Goal: Task Accomplishment & Management: Complete application form

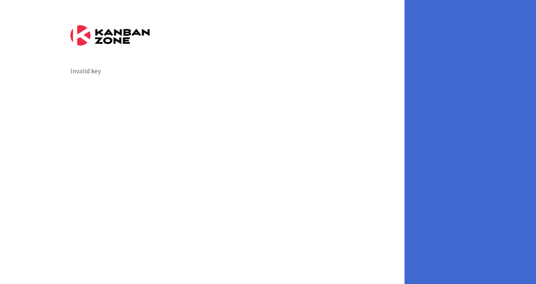
drag, startPoint x: 0, startPoint y: 0, endPoint x: 245, endPoint y: 3, distance: 245.5
click at [245, 3] on div "Invalid key" at bounding box center [202, 142] width 404 height 284
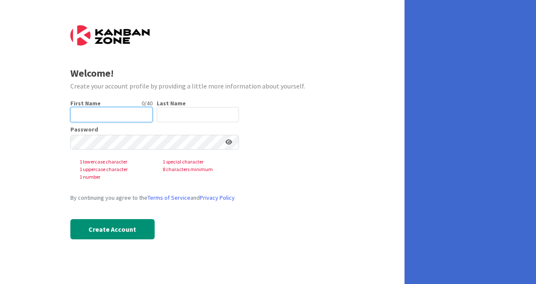
click at [88, 115] on input "text" at bounding box center [111, 114] width 82 height 15
type input "y"
type input "[PERSON_NAME]"
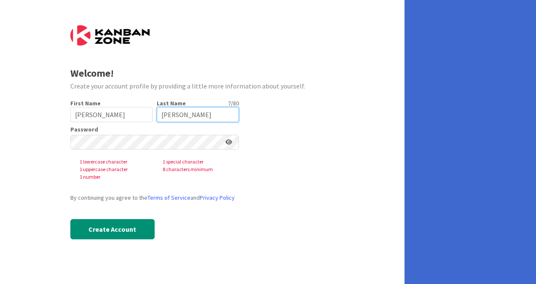
type input "[PERSON_NAME]"
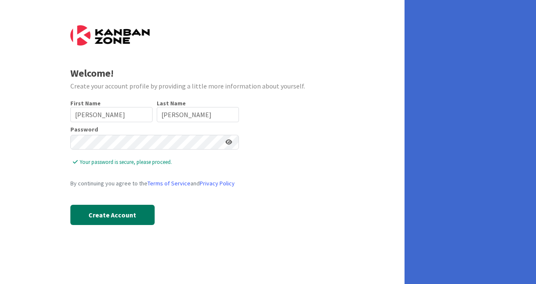
click at [111, 217] on button "Create Account" at bounding box center [112, 215] width 84 height 20
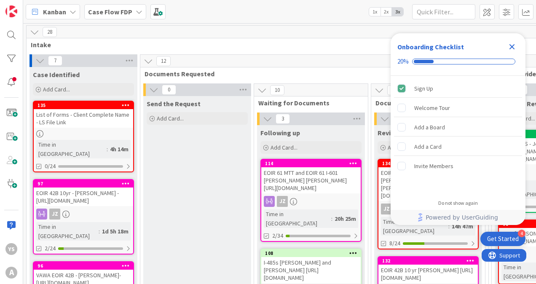
click at [511, 46] on icon "Close Checklist" at bounding box center [511, 46] width 5 height 5
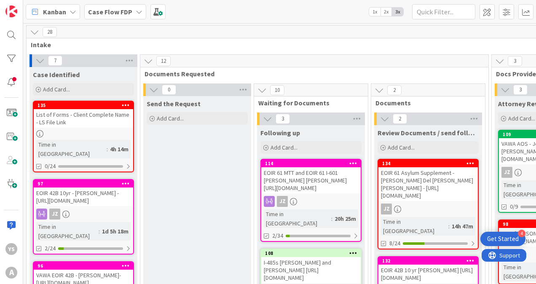
click at [385, 11] on span "2x" at bounding box center [385, 12] width 11 height 8
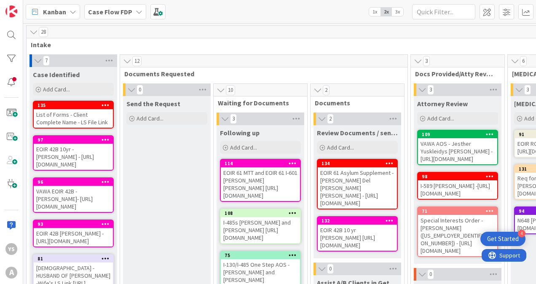
click at [376, 11] on span "1x" at bounding box center [374, 12] width 11 height 8
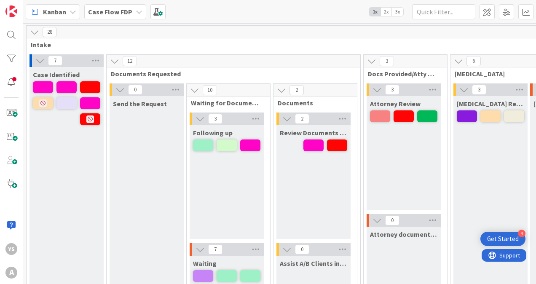
click at [385, 11] on span "2x" at bounding box center [385, 12] width 11 height 8
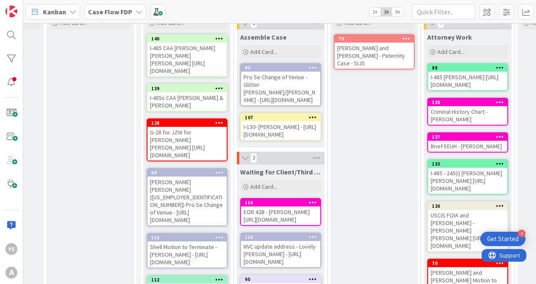
scroll to position [63, 1008]
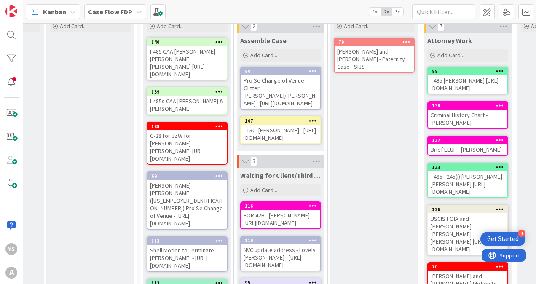
click at [162, 161] on div "G-28 for JZW for [PERSON_NAME] [PERSON_NAME] [URL][DOMAIN_NAME]" at bounding box center [186, 147] width 79 height 34
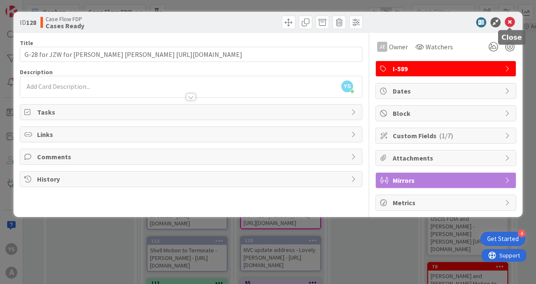
click at [508, 24] on icon at bounding box center [509, 22] width 10 height 10
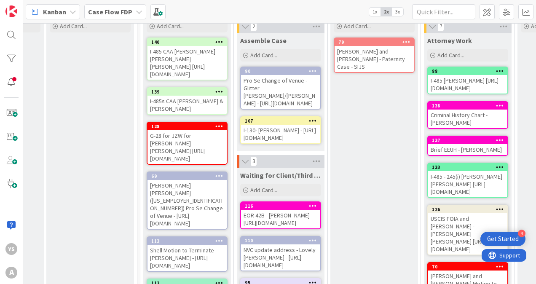
click at [165, 164] on div "G-28 for JZW for [PERSON_NAME] [PERSON_NAME] [URL][DOMAIN_NAME]" at bounding box center [186, 147] width 79 height 34
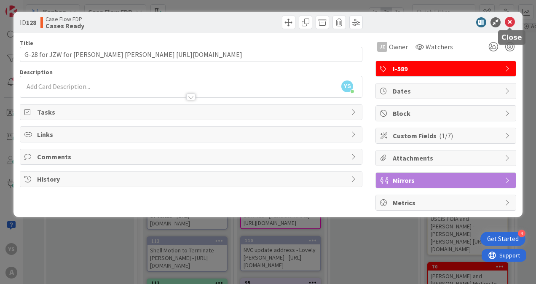
click at [509, 19] on icon at bounding box center [509, 22] width 10 height 10
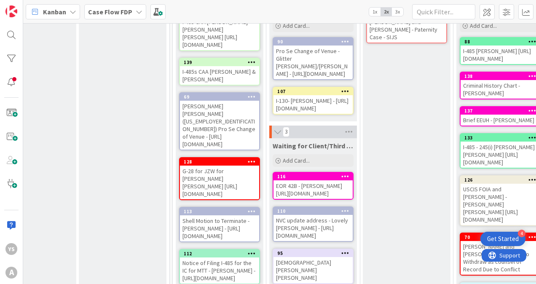
scroll to position [97, 975]
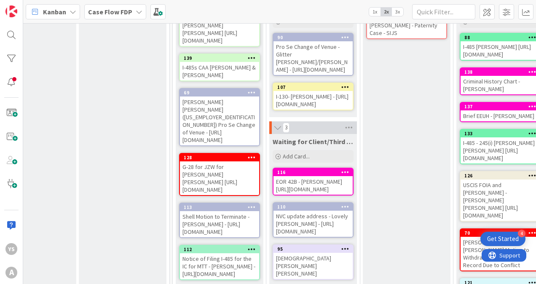
click at [193, 184] on div "G-28 for JZW for [PERSON_NAME] [PERSON_NAME] [URL][DOMAIN_NAME]" at bounding box center [219, 178] width 79 height 34
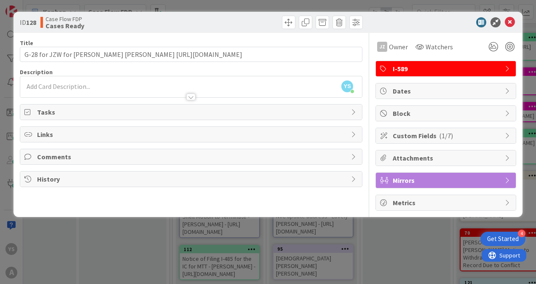
drag, startPoint x: 125, startPoint y: 133, endPoint x: 357, endPoint y: 133, distance: 232.4
click at [357, 133] on icon at bounding box center [354, 134] width 7 height 7
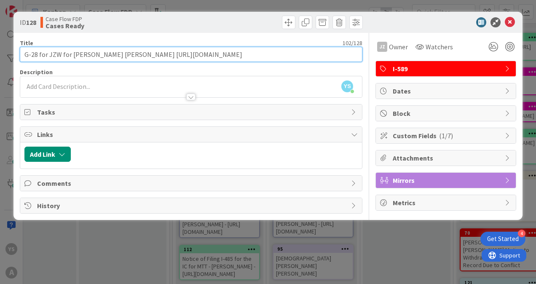
click at [316, 53] on input "G-28 for JZW for [PERSON_NAME] [PERSON_NAME] [URL][DOMAIN_NAME]" at bounding box center [191, 54] width 342 height 15
drag, startPoint x: 326, startPoint y: 53, endPoint x: 138, endPoint y: 52, distance: 187.8
click at [138, 52] on input "G-28 for JZW for [PERSON_NAME] [PERSON_NAME] [URL][DOMAIN_NAME]" at bounding box center [191, 54] width 342 height 15
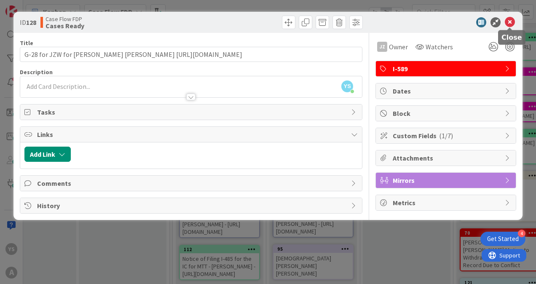
click at [509, 20] on icon at bounding box center [509, 22] width 10 height 10
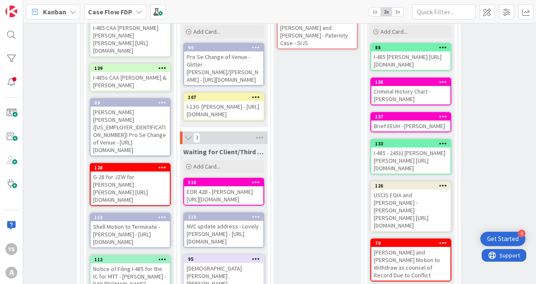
scroll to position [88, 1065]
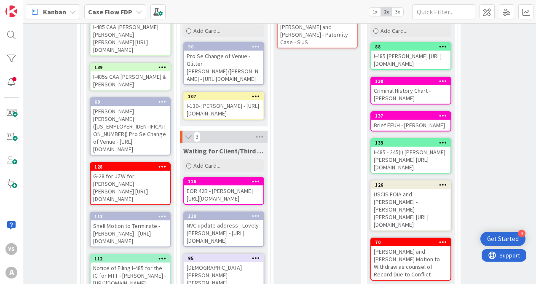
click at [163, 163] on icon at bounding box center [162, 166] width 8 height 6
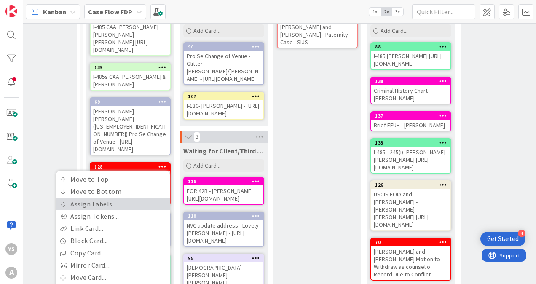
click at [113, 205] on link "Assign Labels..." at bounding box center [113, 204] width 114 height 12
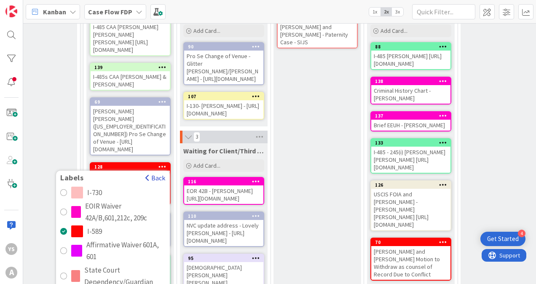
click at [149, 176] on button "Back" at bounding box center [155, 177] width 21 height 9
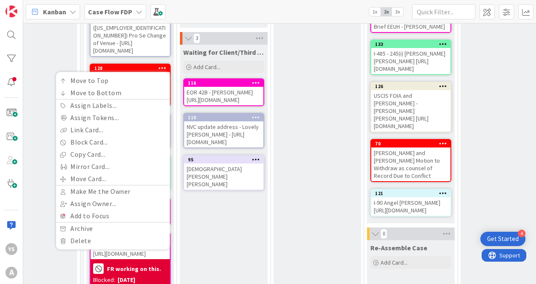
scroll to position [182, 1065]
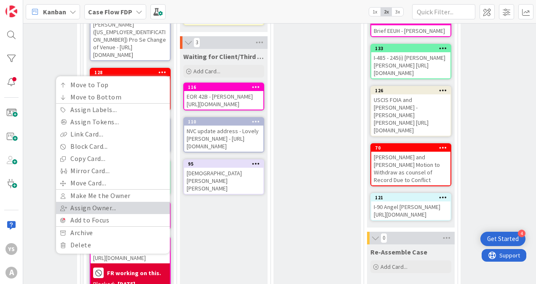
click at [94, 207] on link "Assign Owner..." at bounding box center [113, 208] width 114 height 12
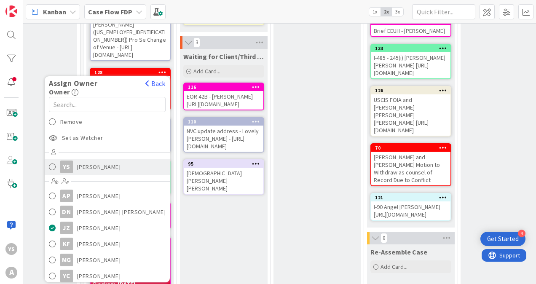
click at [55, 167] on span at bounding box center [52, 166] width 7 height 13
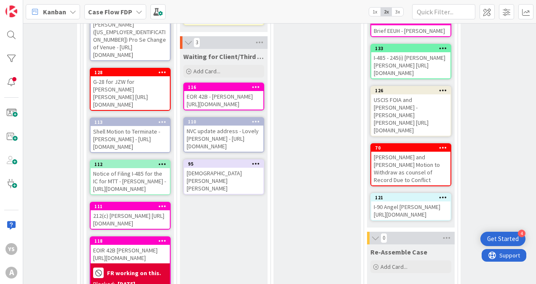
click at [160, 71] on icon at bounding box center [162, 72] width 8 height 6
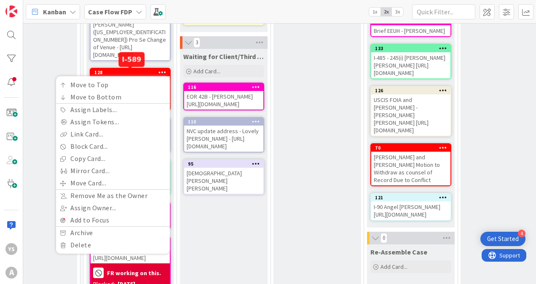
click at [125, 72] on div "128" at bounding box center [131, 72] width 75 height 6
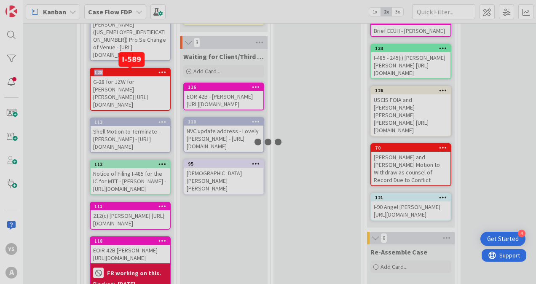
click at [125, 72] on div "28 Intake 7 Case Identified Add Card... 135 List of Forms - Client Complete Nam…" at bounding box center [279, 153] width 512 height 261
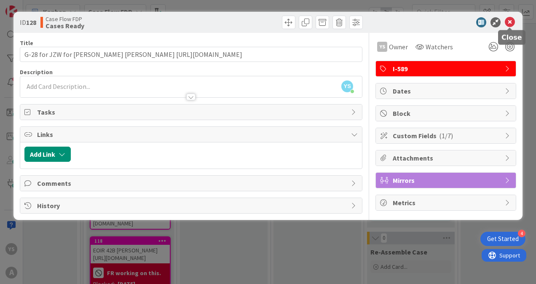
click at [511, 22] on icon at bounding box center [509, 22] width 10 height 10
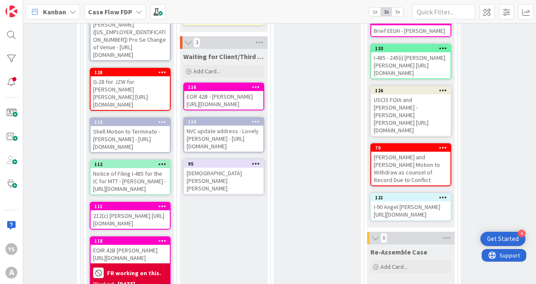
click at [175, 240] on div "5 Assemble Case 2 Assemble Case Add Card... 90 Pro Se Change of Venue - Glitter…" at bounding box center [223, 175] width 97 height 607
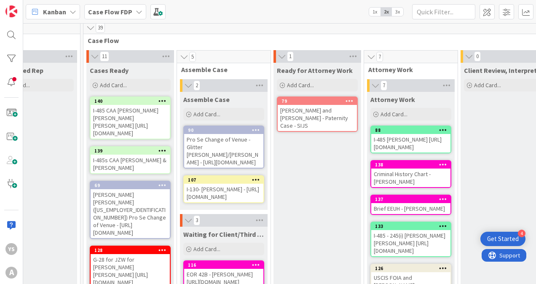
scroll to position [0, 1065]
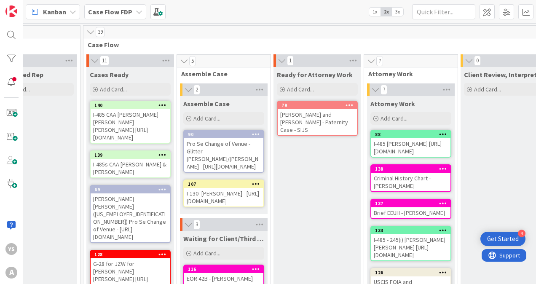
click at [376, 13] on span "1x" at bounding box center [374, 12] width 11 height 8
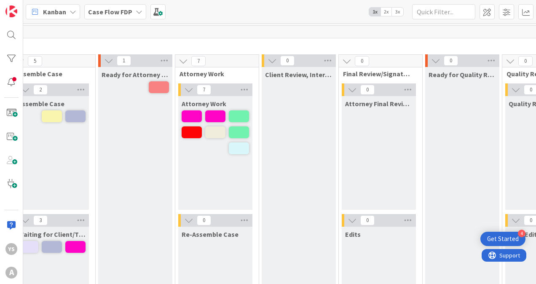
click at [387, 13] on span "2x" at bounding box center [385, 12] width 11 height 8
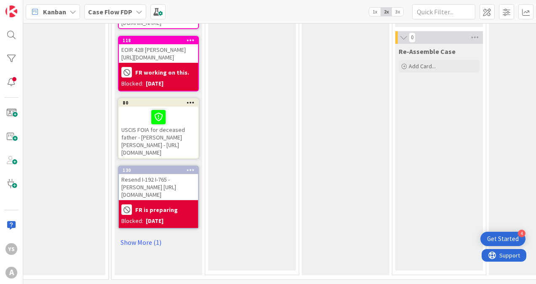
scroll to position [486, 1036]
click at [144, 242] on link "Show More (1)" at bounding box center [158, 241] width 81 height 13
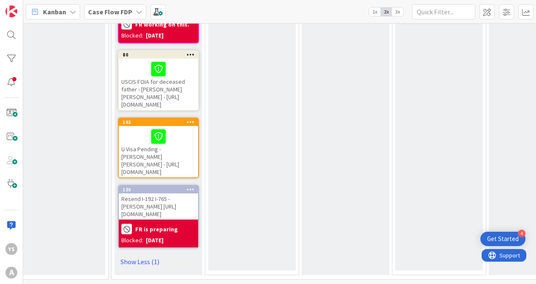
scroll to position [550, 1036]
click at [173, 153] on div "U Visa Pending - [PERSON_NAME] [PERSON_NAME] - [URL][DOMAIN_NAME]" at bounding box center [158, 151] width 79 height 51
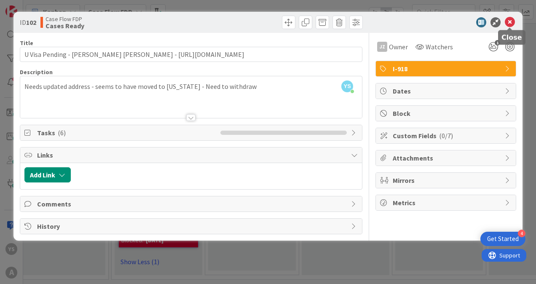
click at [509, 21] on icon at bounding box center [509, 22] width 10 height 10
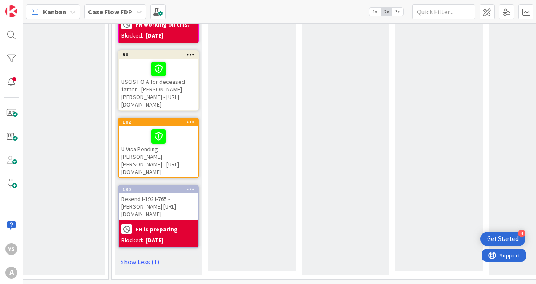
scroll to position [550, 1036]
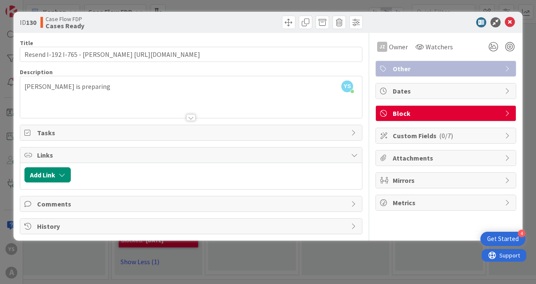
drag, startPoint x: 178, startPoint y: 181, endPoint x: 388, endPoint y: 27, distance: 260.9
click at [388, 27] on div "ID 130 Case Flow FDP Cases Ready" at bounding box center [267, 22] width 509 height 21
click at [508, 22] on icon at bounding box center [509, 22] width 10 height 10
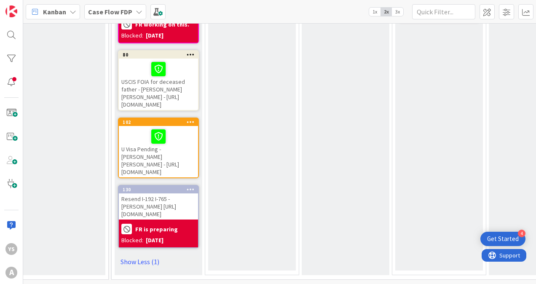
scroll to position [449, 1036]
